Goal: Task Accomplishment & Management: Manage account settings

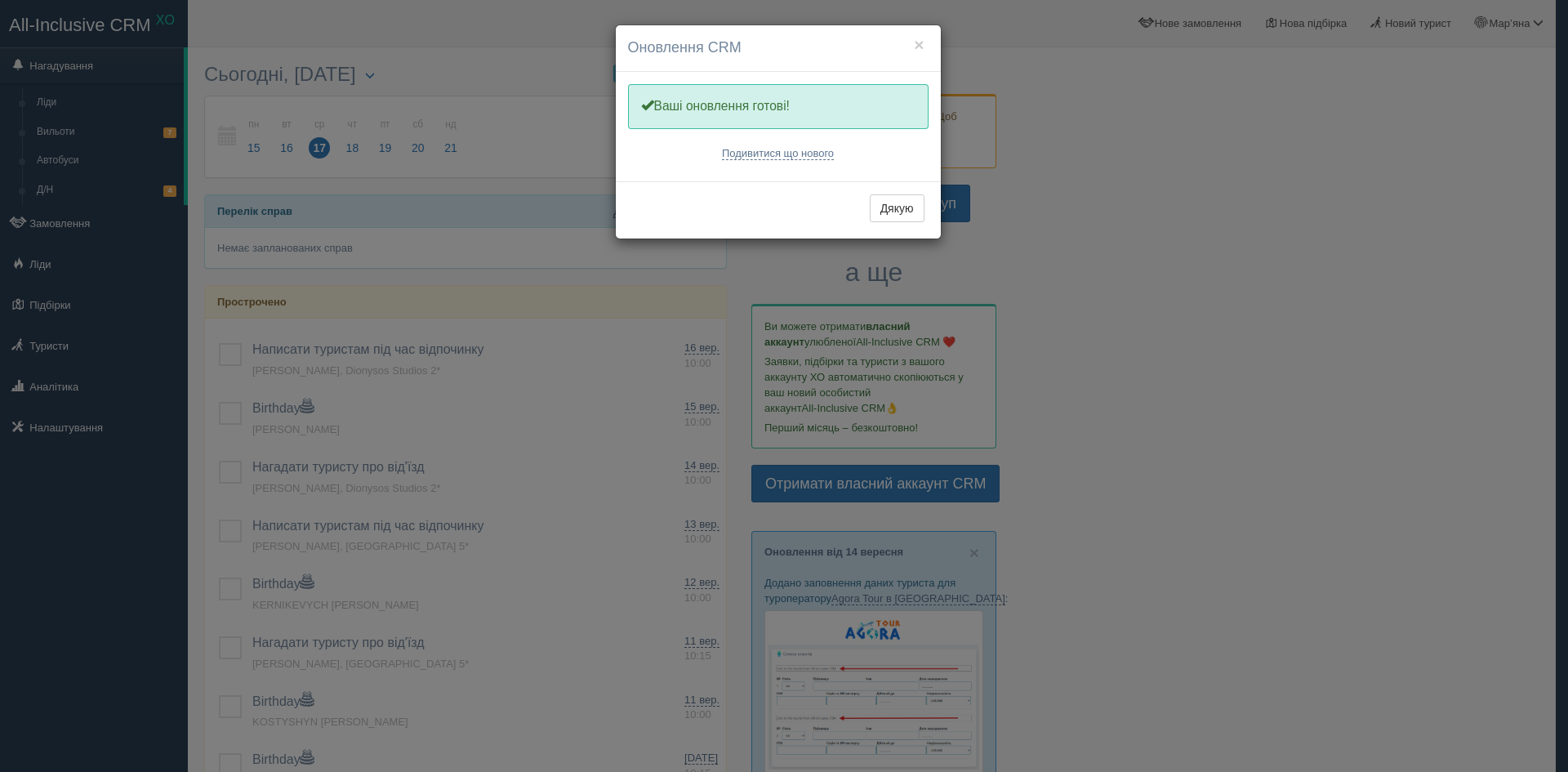
click at [78, 428] on div "× Оновлення CRM Одну хвилинку, оновлюємо Вашу CRM Ваші оновлення готові! Подиви…" at bounding box center [784, 386] width 1568 height 772
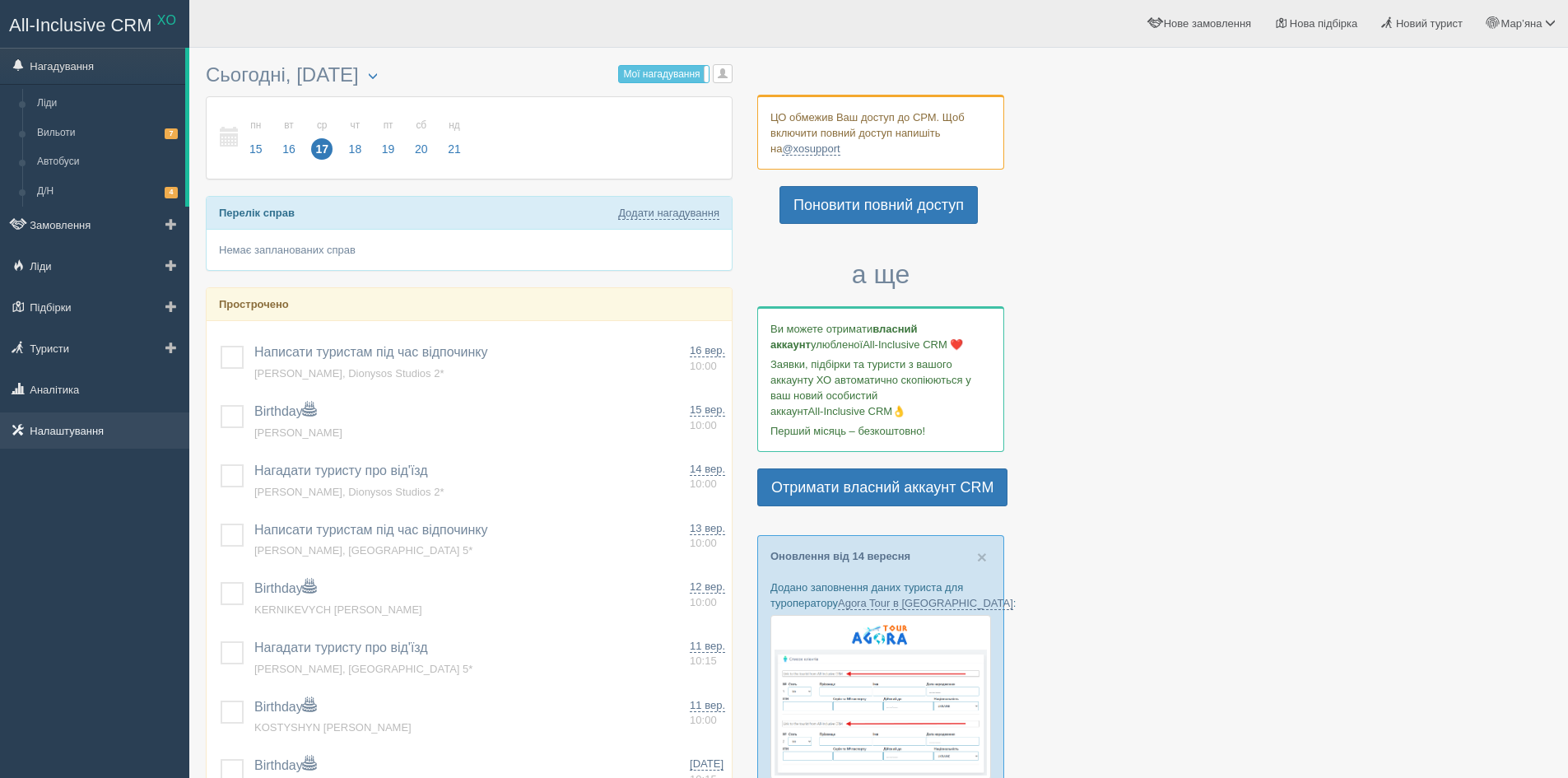
click at [48, 436] on link "Налаштування" at bounding box center [94, 430] width 189 height 36
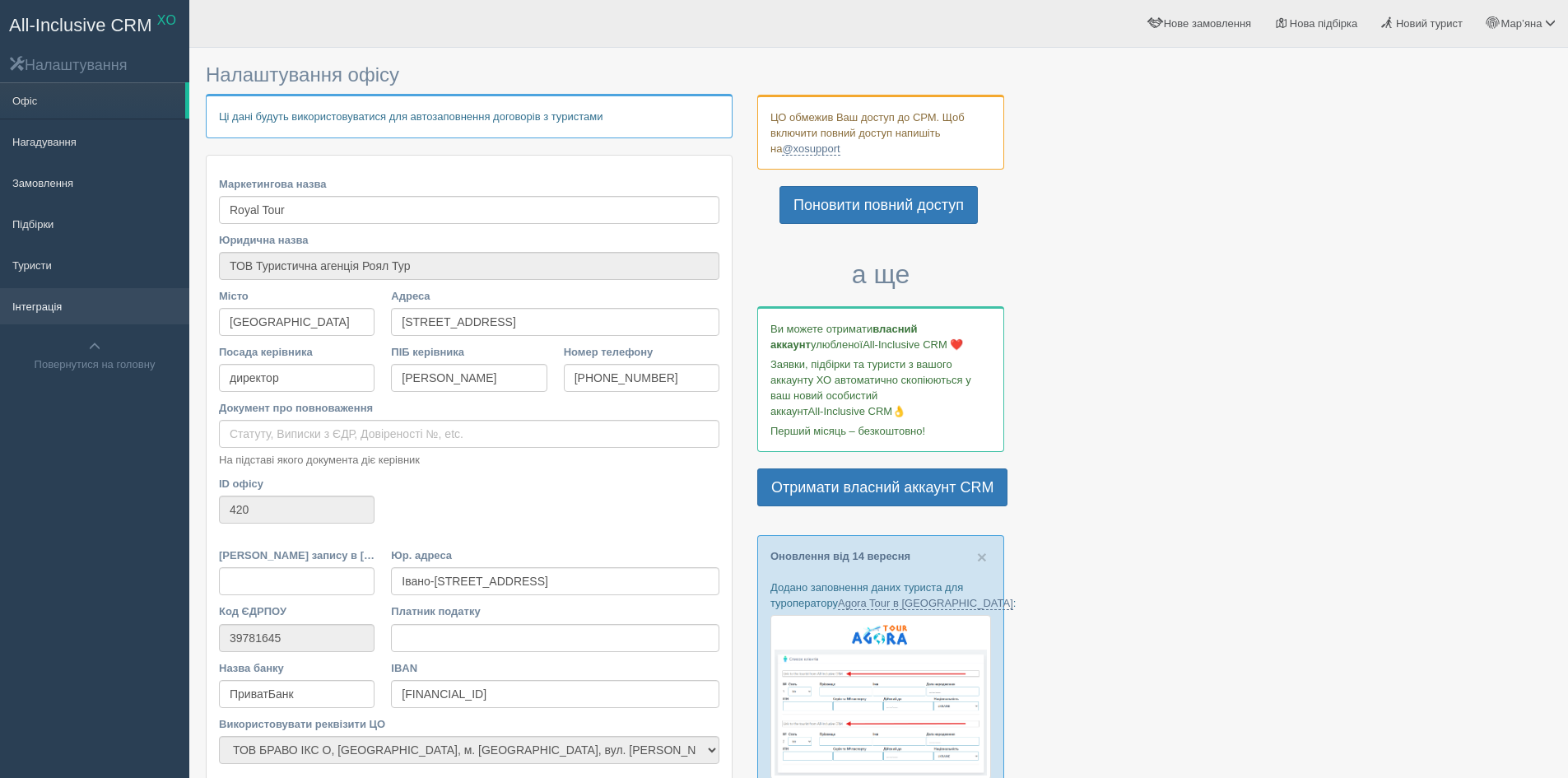
click at [40, 308] on link "Інтеграція" at bounding box center [94, 306] width 189 height 36
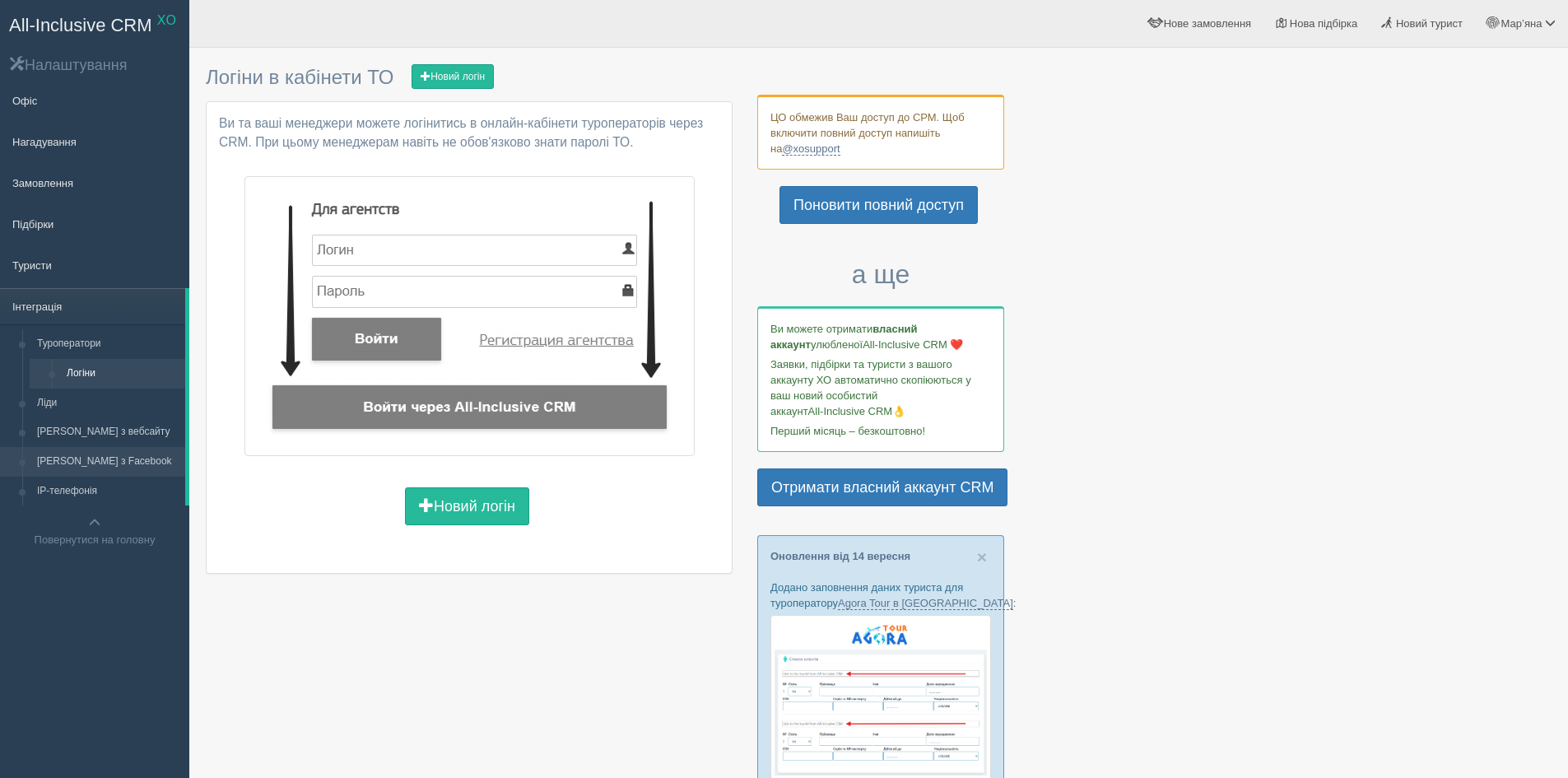
click at [94, 456] on link "Ліди з Facebook" at bounding box center [106, 461] width 155 height 29
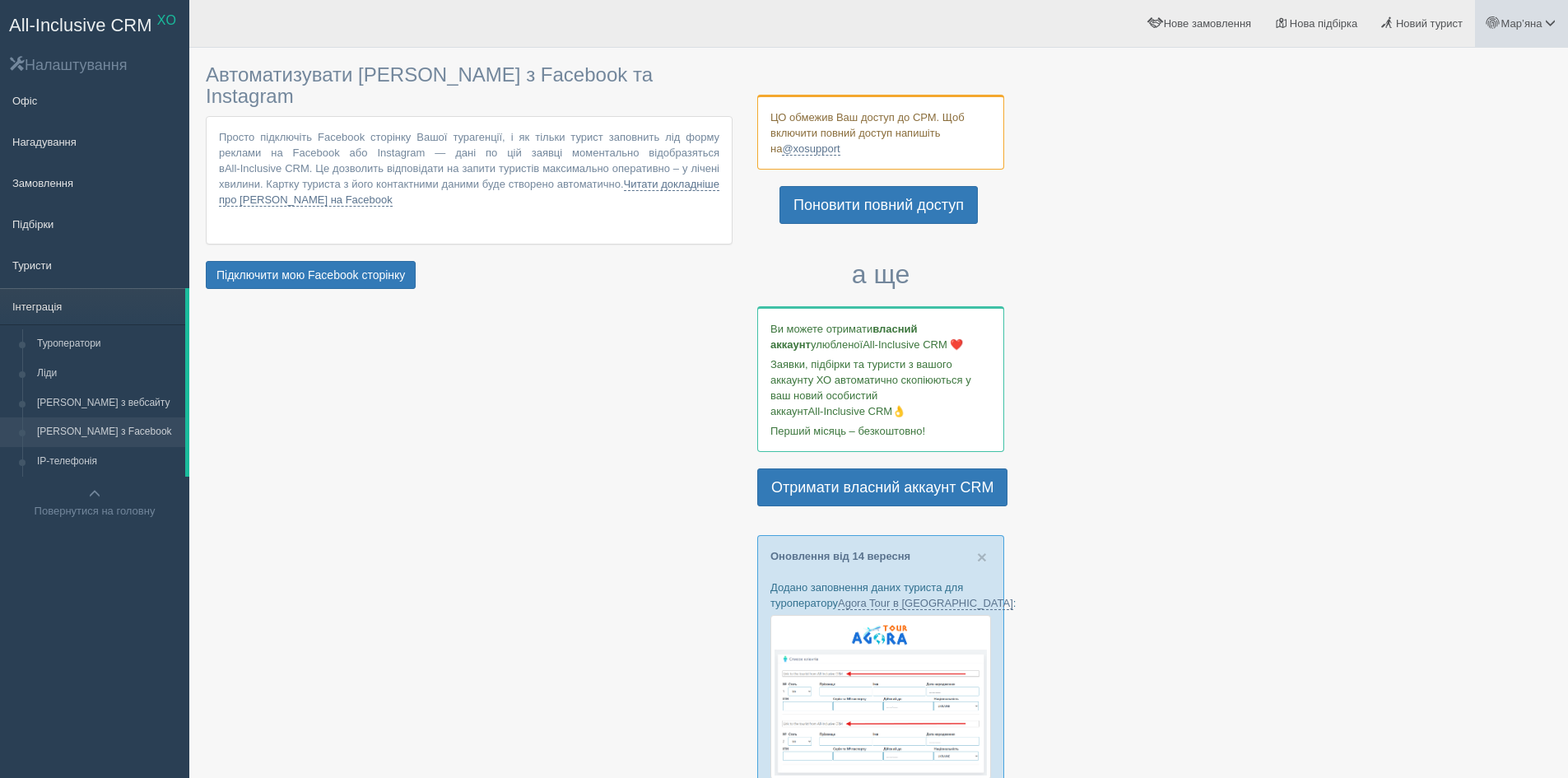
click at [1530, 21] on span "Мар’яна" at bounding box center [1522, 23] width 41 height 12
click at [1470, 76] on span "Мій профіль" at bounding box center [1451, 72] width 61 height 12
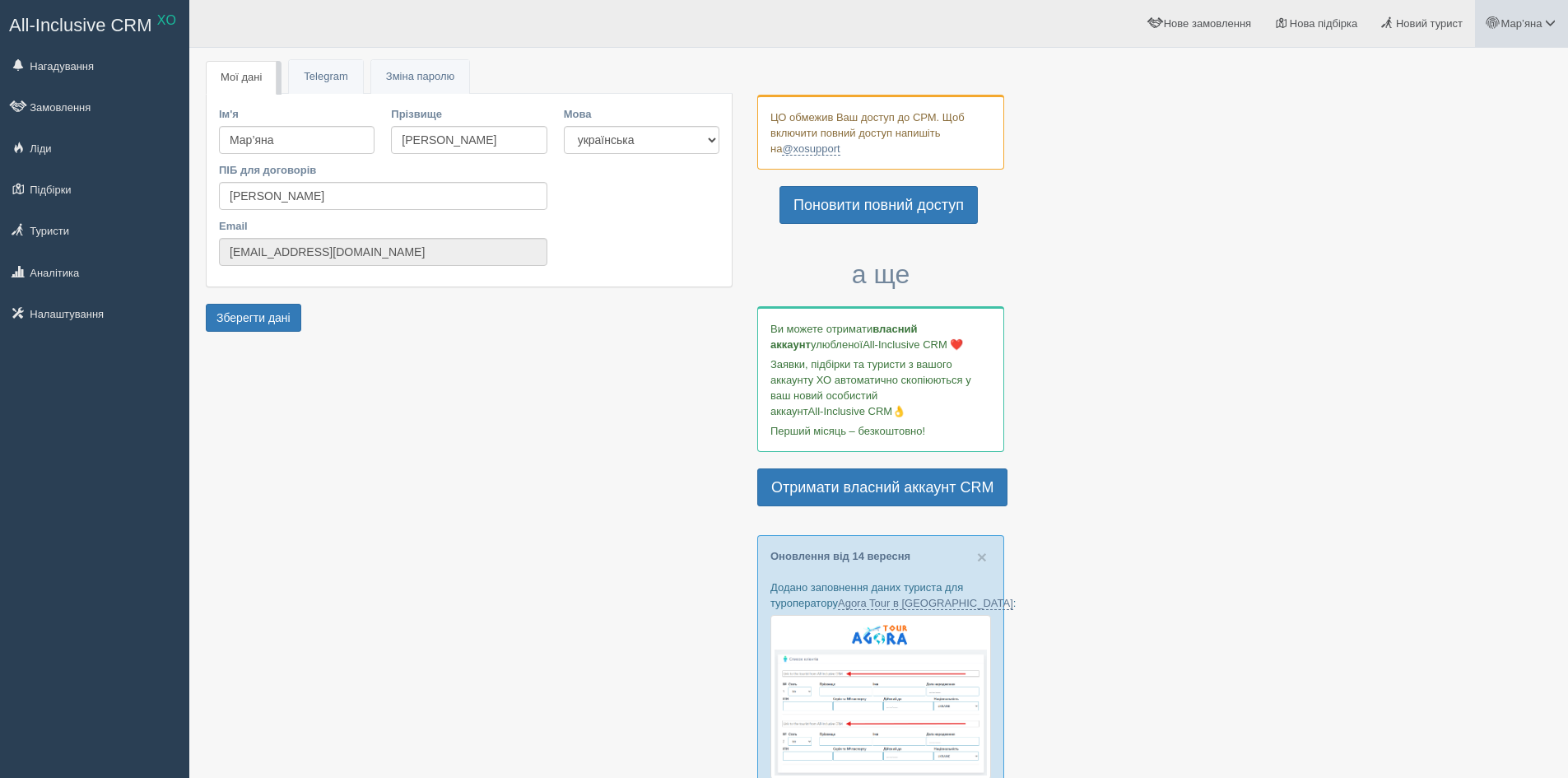
click at [1508, 25] on span "Мар’яна" at bounding box center [1522, 23] width 41 height 12
click at [1443, 146] on span "Для туристів" at bounding box center [1452, 142] width 62 height 12
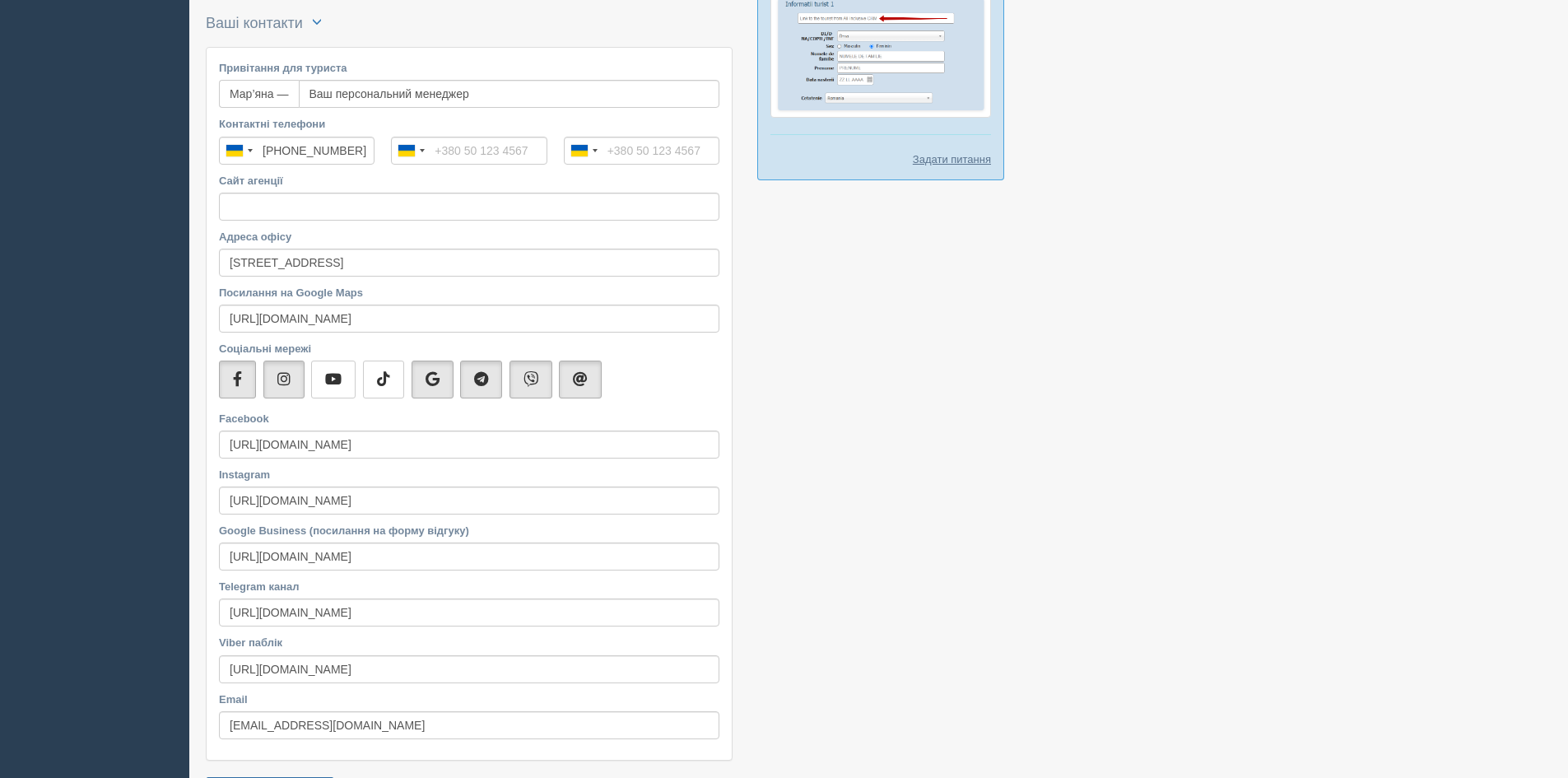
scroll to position [1151, 0]
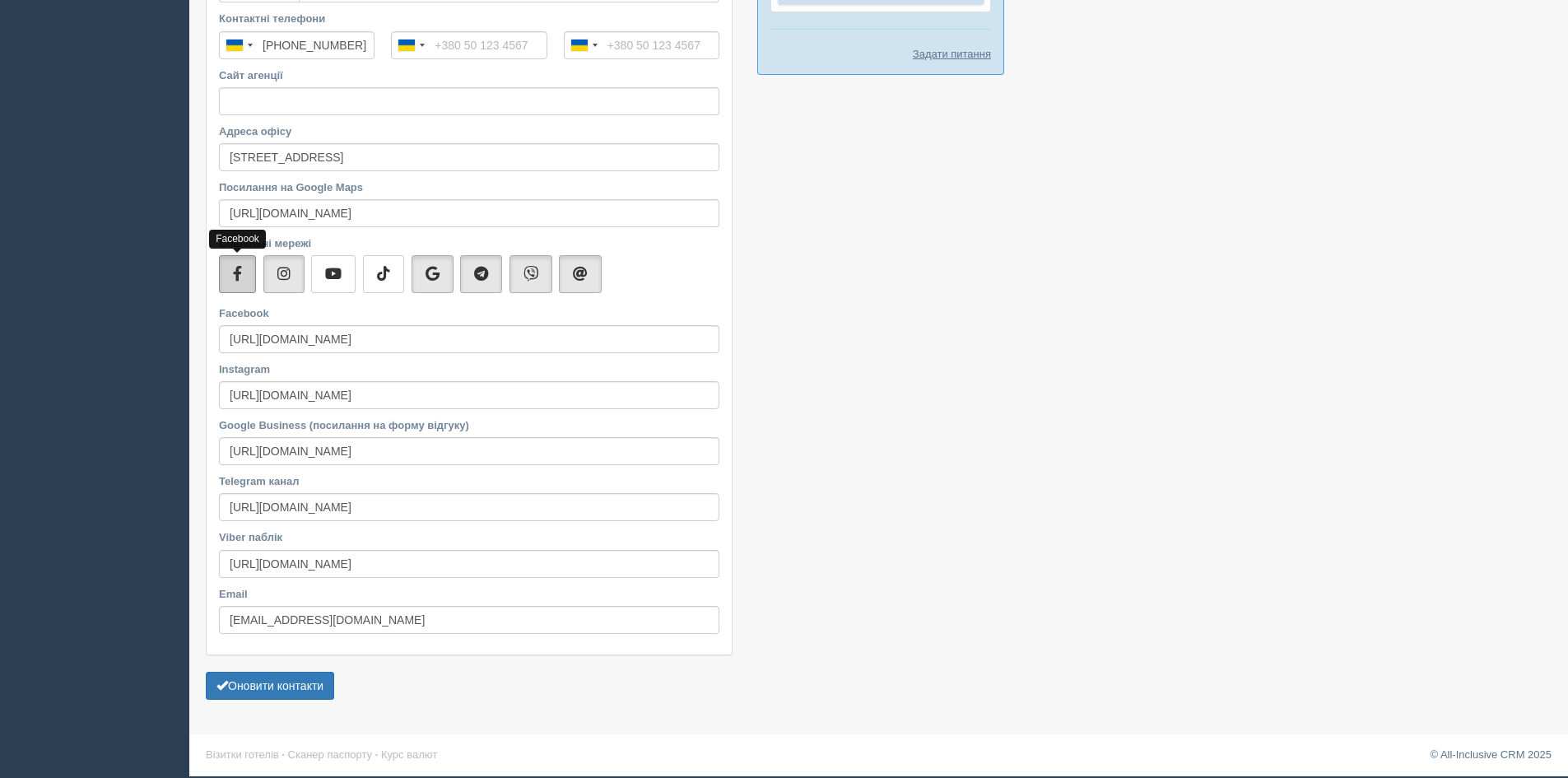
click at [240, 278] on icon "button" at bounding box center [238, 274] width 9 height 15
drag, startPoint x: 444, startPoint y: 343, endPoint x: 192, endPoint y: 341, distance: 252.0
